Goal: Transaction & Acquisition: Complete application form

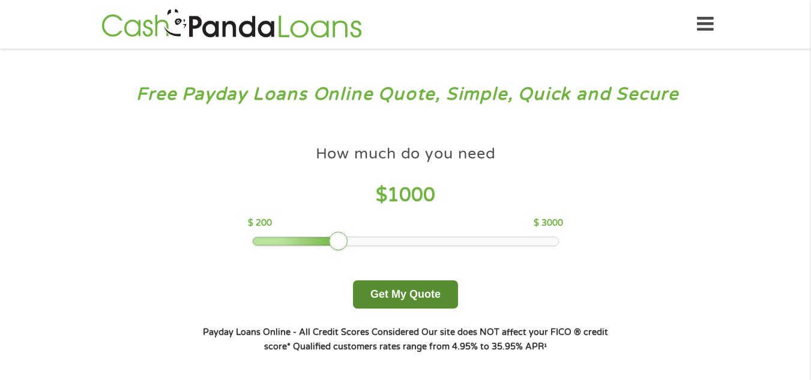
click at [406, 293] on button "Get My Quote" at bounding box center [405, 294] width 105 height 28
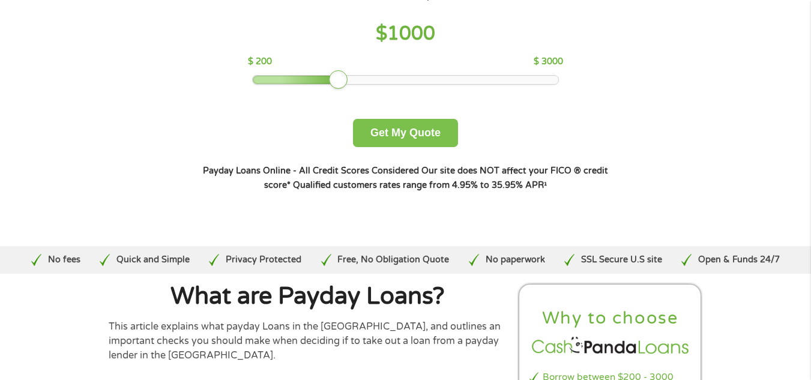
scroll to position [180, 0]
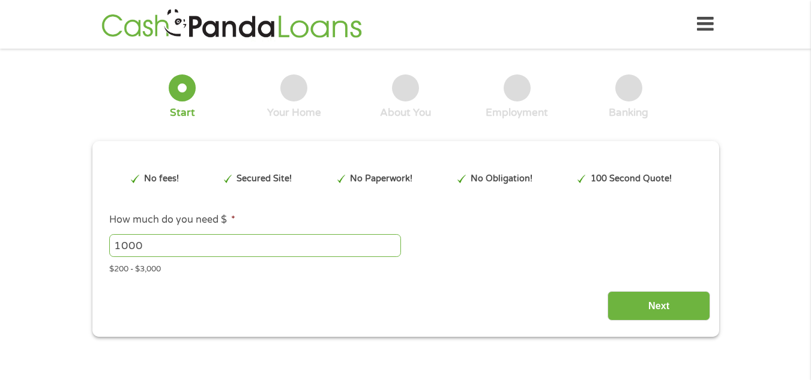
type input "Cj0KCQjwovPGBhDxARIsAFhgkwQmGdIJVUZRYoVtvEqend2X-RtHHOan8OMr98j6hXpNjO_GFXEA2EQ…"
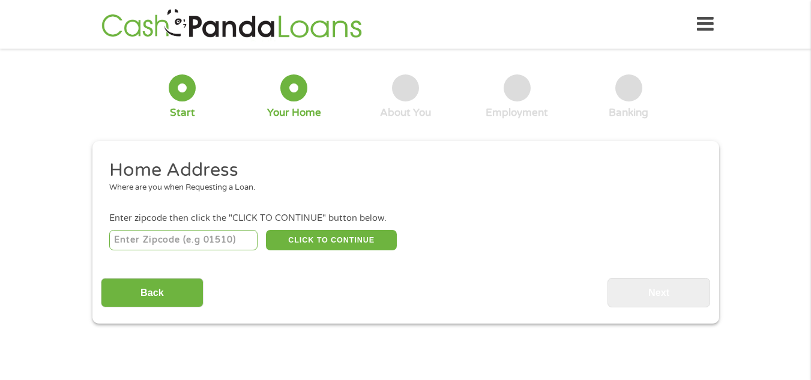
click at [147, 233] on input "number" at bounding box center [183, 240] width 148 height 20
type input "46012"
click at [322, 242] on button "CLICK TO CONTINUE" at bounding box center [331, 240] width 131 height 20
type input "46012"
type input "[PERSON_NAME]"
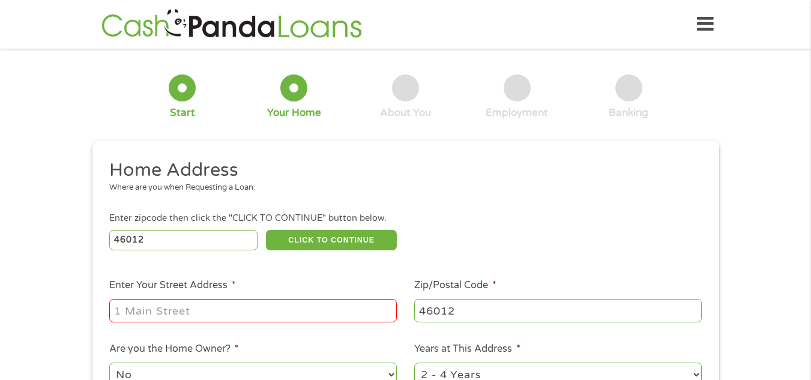
click at [221, 308] on input "Enter Your Street Address *" at bounding box center [252, 310] width 287 height 23
type input "[STREET_ADDRESS]"
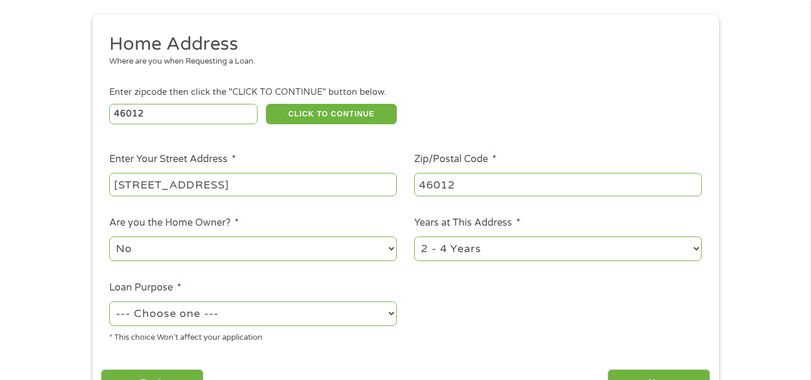
scroll to position [180, 0]
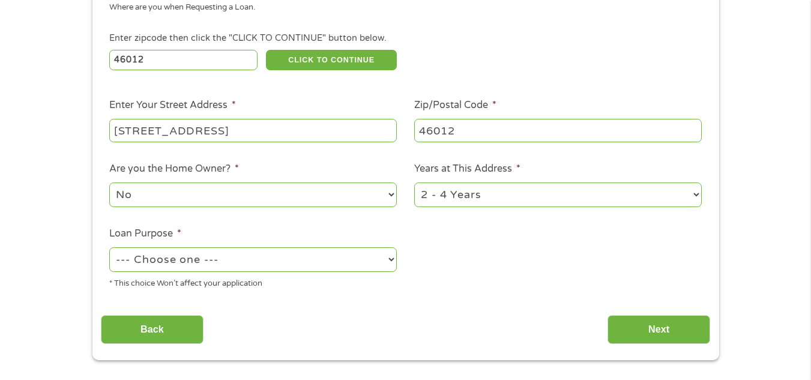
click at [236, 268] on select "--- Choose one --- Pay Bills Debt Consolidation Home Improvement Major Purchase…" at bounding box center [252, 259] width 287 height 25
select select "other"
click at [109, 247] on select "--- Choose one --- Pay Bills Debt Consolidation Home Improvement Major Purchase…" at bounding box center [252, 259] width 287 height 25
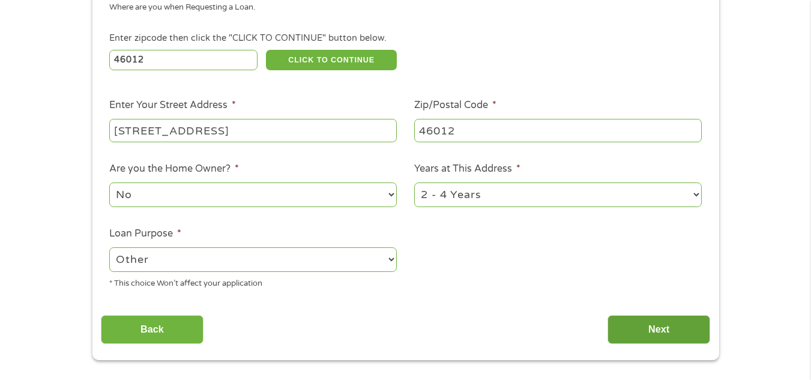
click at [654, 328] on input "Next" at bounding box center [658, 329] width 103 height 29
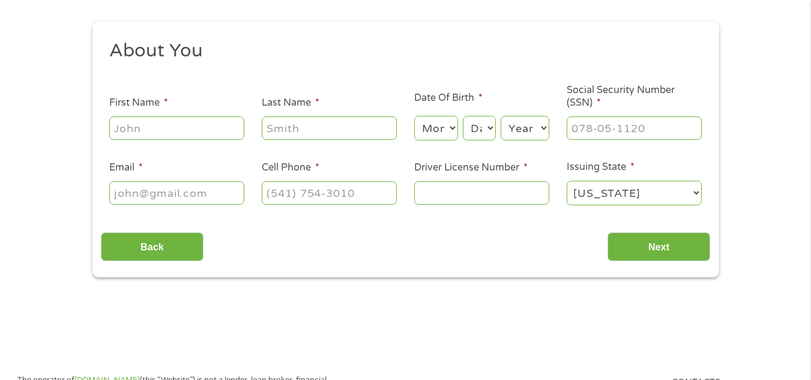
scroll to position [120, 0]
click at [201, 128] on input "First Name *" at bounding box center [176, 127] width 135 height 23
type input "[PERSON_NAME]"
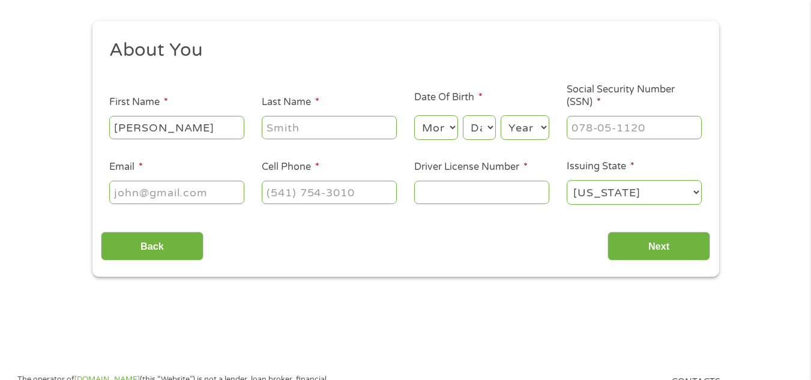
type input "[PERSON_NAME]"
type input "[EMAIL_ADDRESS][DOMAIN_NAME]"
type input "[PHONE_NUMBER]"
click at [234, 191] on input "[EMAIL_ADDRESS][DOMAIN_NAME]" at bounding box center [176, 192] width 135 height 23
type input "[EMAIL_ADDRESS][DOMAIN_NAME]"
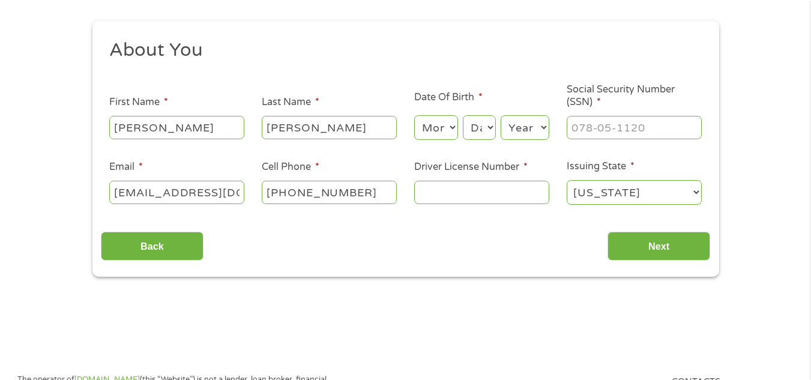
click at [449, 130] on select "Month 1 2 3 4 5 6 7 8 9 10 11 12" at bounding box center [436, 127] width 44 height 25
select select "5"
click at [414, 115] on select "Month 1 2 3 4 5 6 7 8 9 10 11 12" at bounding box center [436, 127] width 44 height 25
click at [486, 134] on select "Day 1 2 3 4 5 6 7 8 9 10 11 12 13 14 15 16 17 18 19 20 21 22 23 24 25 26 27 28 …" at bounding box center [479, 127] width 32 height 25
select select "24"
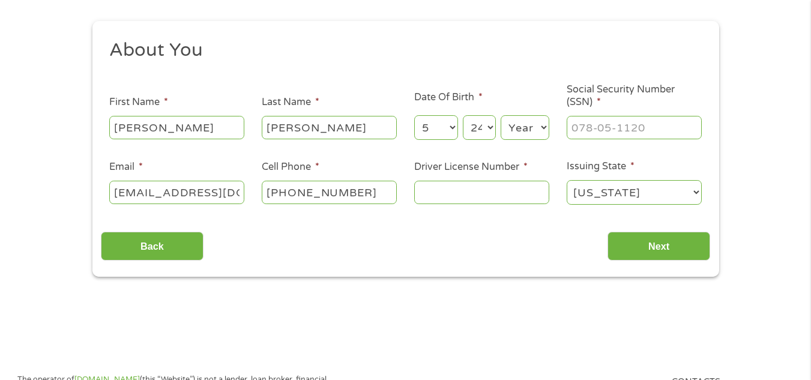
click at [463, 115] on select "Day 1 2 3 4 5 6 7 8 9 10 11 12 13 14 15 16 17 18 19 20 21 22 23 24 25 26 27 28 …" at bounding box center [479, 127] width 32 height 25
click at [523, 125] on select "Year [DATE] 2006 2005 2004 2003 2002 2001 2000 1999 1998 1997 1996 1995 1994 19…" at bounding box center [524, 127] width 49 height 25
select select "1980"
click at [500, 115] on select "Year [DATE] 2006 2005 2004 2003 2002 2001 2000 1999 1998 1997 1996 1995 1994 19…" at bounding box center [524, 127] width 49 height 25
click at [625, 124] on input "___-__-____" at bounding box center [633, 127] width 135 height 23
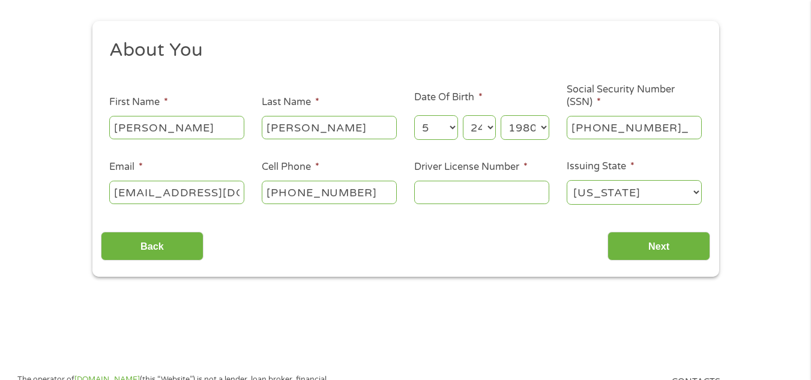
type input "452-63-1535"
click at [480, 192] on input "Driver License Number *" at bounding box center [481, 192] width 135 height 23
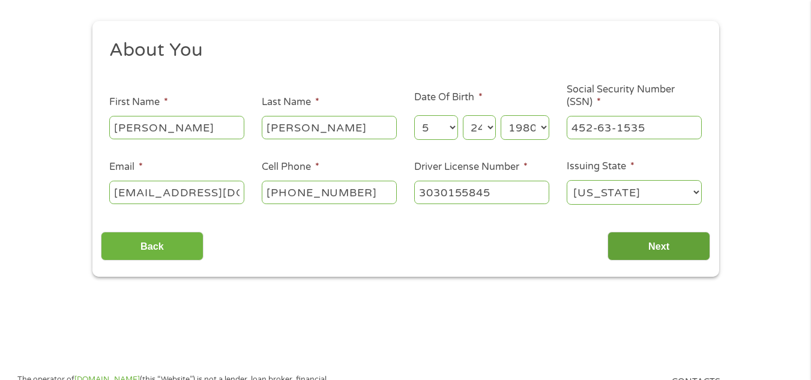
type input "3030155845"
click at [683, 253] on input "Next" at bounding box center [658, 246] width 103 height 29
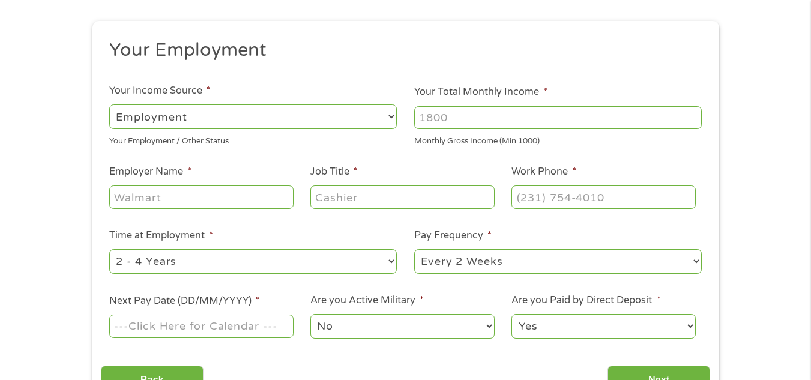
click at [503, 116] on input "Your Total Monthly Income *" at bounding box center [557, 117] width 287 height 23
type input "3000"
click at [161, 197] on input "Employer Name *" at bounding box center [201, 196] width 184 height 23
type input "surveys and analysis"
click at [410, 197] on input "Job Title *" at bounding box center [402, 196] width 184 height 23
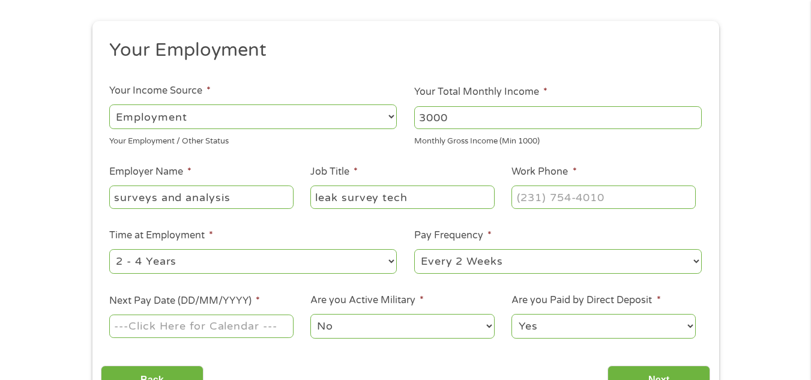
type input "leak survey tech"
type input "[PHONE_NUMBER]"
click at [254, 262] on select "--- Choose one --- 1 Year or less 1 - 2 Years 2 - 4 Years Over 4 Years" at bounding box center [252, 261] width 287 height 25
select select "24months"
click at [109, 249] on select "--- Choose one --- 1 Year or less 1 - 2 Years 2 - 4 Years Over 4 Years" at bounding box center [252, 261] width 287 height 25
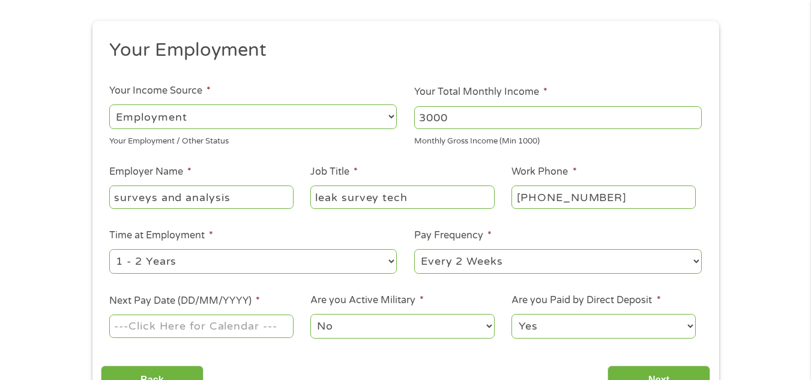
click at [550, 259] on select "--- Choose one --- Every 2 Weeks Every Week Monthly Semi-Monthly" at bounding box center [557, 261] width 287 height 25
select select "weekly"
click at [414, 249] on select "--- Choose one --- Every 2 Weeks Every Week Monthly Semi-Monthly" at bounding box center [557, 261] width 287 height 25
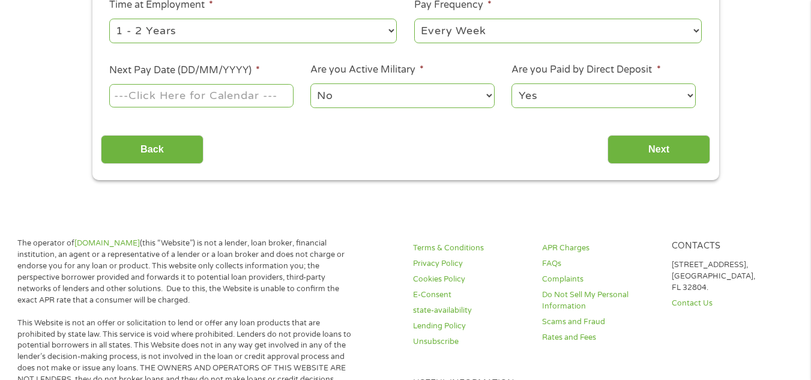
scroll to position [360, 0]
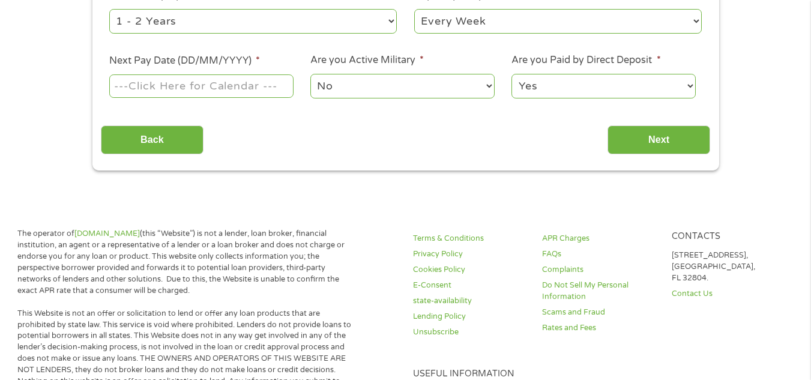
click at [220, 90] on input "Next Pay Date (DD/MM/YYYY) *" at bounding box center [201, 85] width 184 height 23
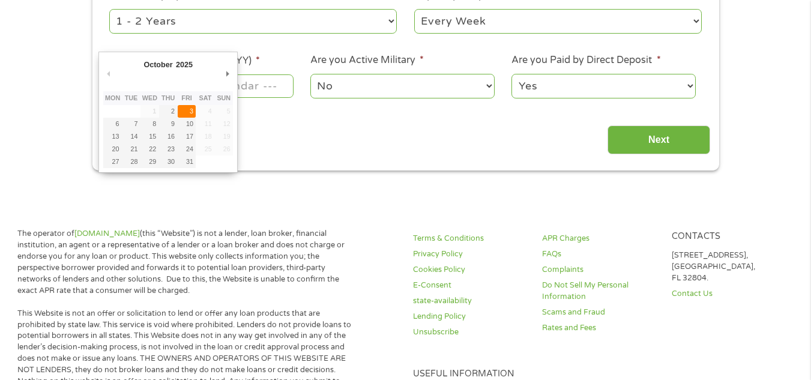
type input "[DATE]"
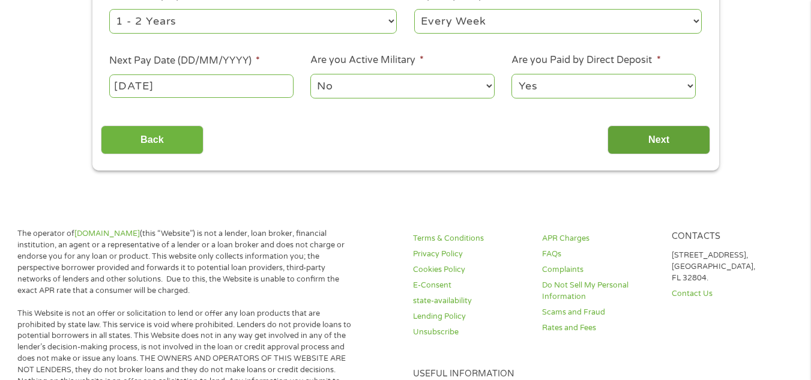
click at [635, 141] on input "Next" at bounding box center [658, 139] width 103 height 29
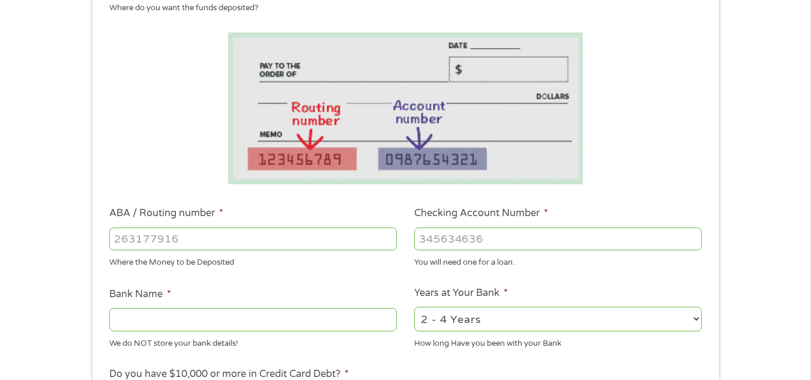
scroll to position [180, 0]
click at [179, 238] on input "ABA / Routing number *" at bounding box center [252, 238] width 287 height 23
type input "041215663"
type input "[PERSON_NAME] BANK"
type input "041215663"
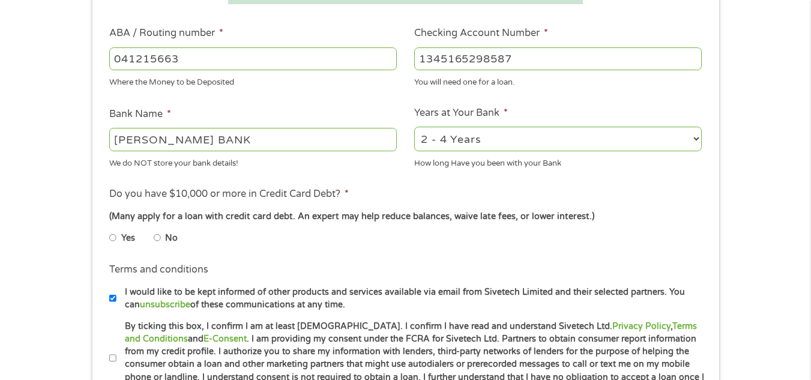
scroll to position [360, 0]
type input "1345165298587"
click at [509, 138] on select "2 - 4 Years 6 - 12 Months 1 - 2 Years Over 4 Years" at bounding box center [557, 138] width 287 height 25
select select "24months"
click at [414, 126] on select "2 - 4 Years 6 - 12 Months 1 - 2 Years Over 4 Years" at bounding box center [557, 138] width 287 height 25
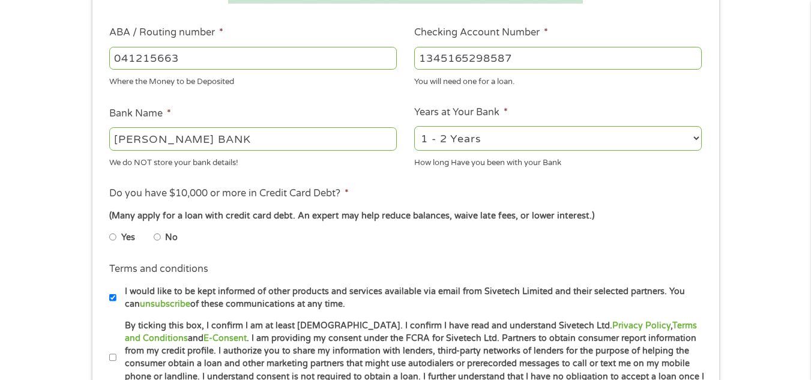
click at [159, 236] on input "No" at bounding box center [157, 236] width 7 height 19
radio input "true"
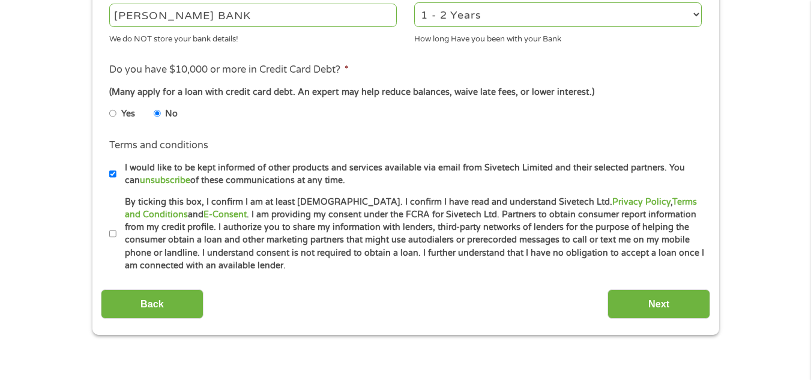
scroll to position [540, 0]
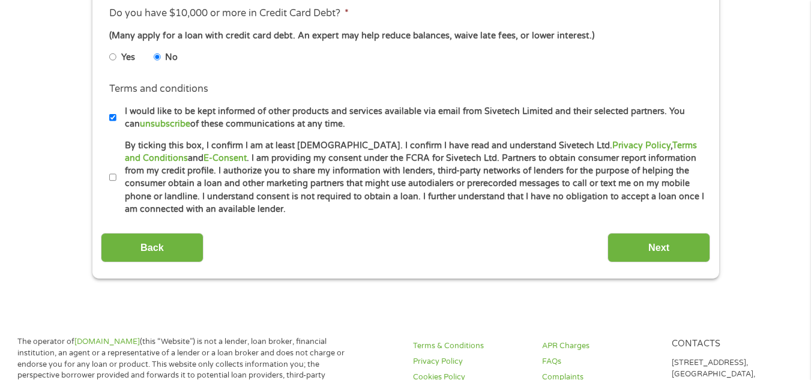
click at [110, 118] on input "I would like to be kept informed of other products and services available via e…" at bounding box center [112, 117] width 7 height 19
checkbox input "false"
click at [109, 175] on li "Terms and conditions * By ticking this box, I confirm I am at least [DEMOGRAPHI…" at bounding box center [405, 177] width 609 height 77
click at [115, 180] on input "By ticking this box, I confirm I am at least [DEMOGRAPHIC_DATA]. I confirm I ha…" at bounding box center [112, 177] width 7 height 19
checkbox input "true"
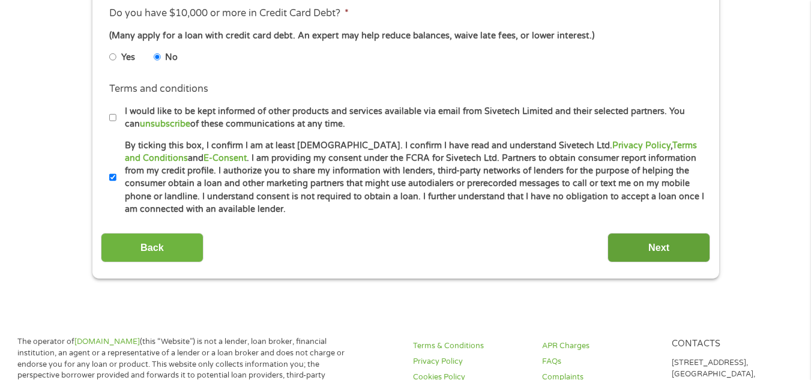
click at [647, 252] on input "Next" at bounding box center [658, 247] width 103 height 29
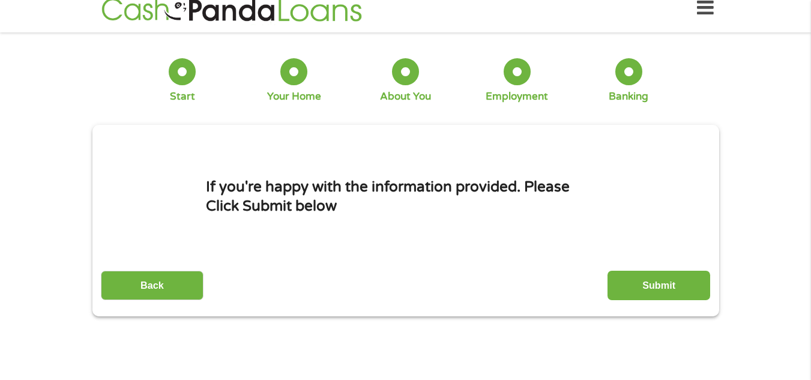
scroll to position [0, 0]
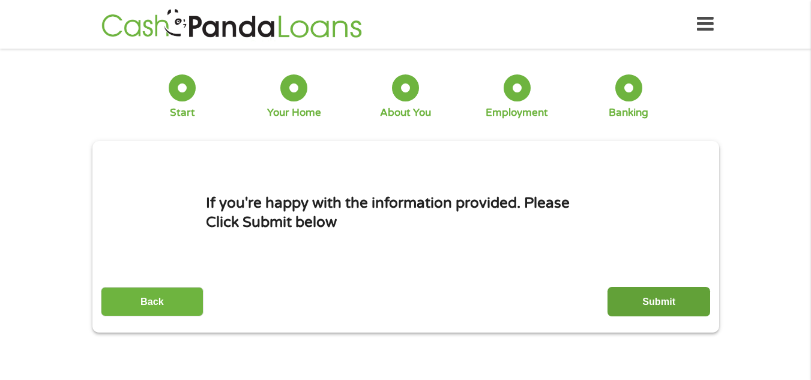
click at [686, 288] on input "Submit" at bounding box center [658, 301] width 103 height 29
